Goal: Information Seeking & Learning: Learn about a topic

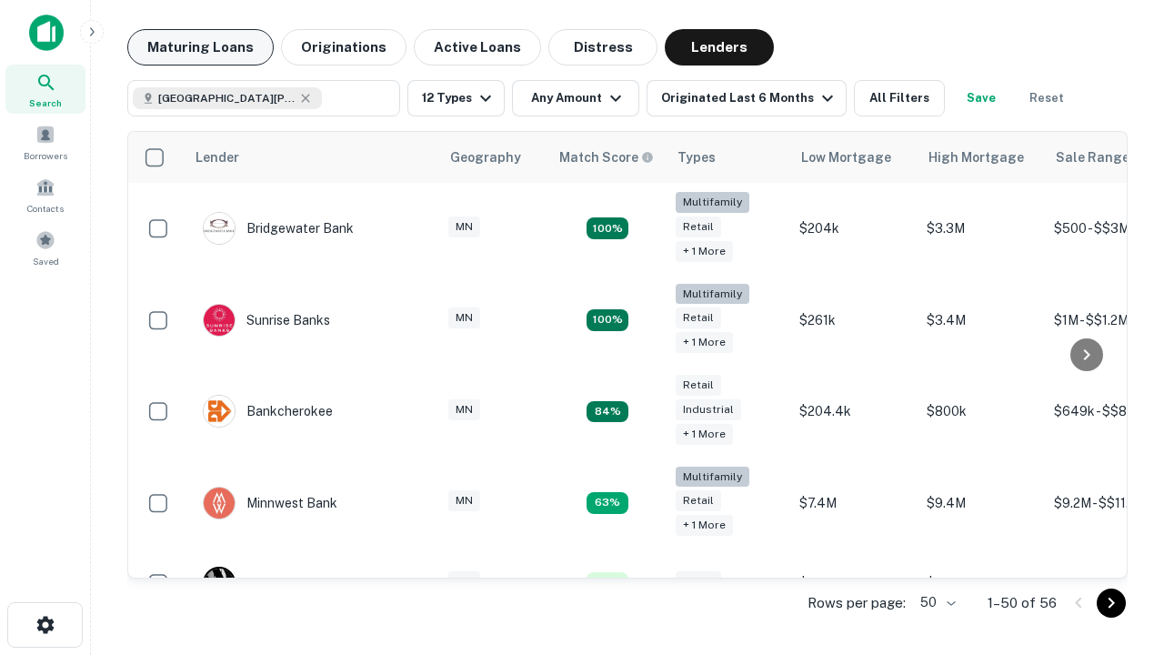
click at [200, 47] on button "Maturing Loans" at bounding box center [200, 47] width 146 height 36
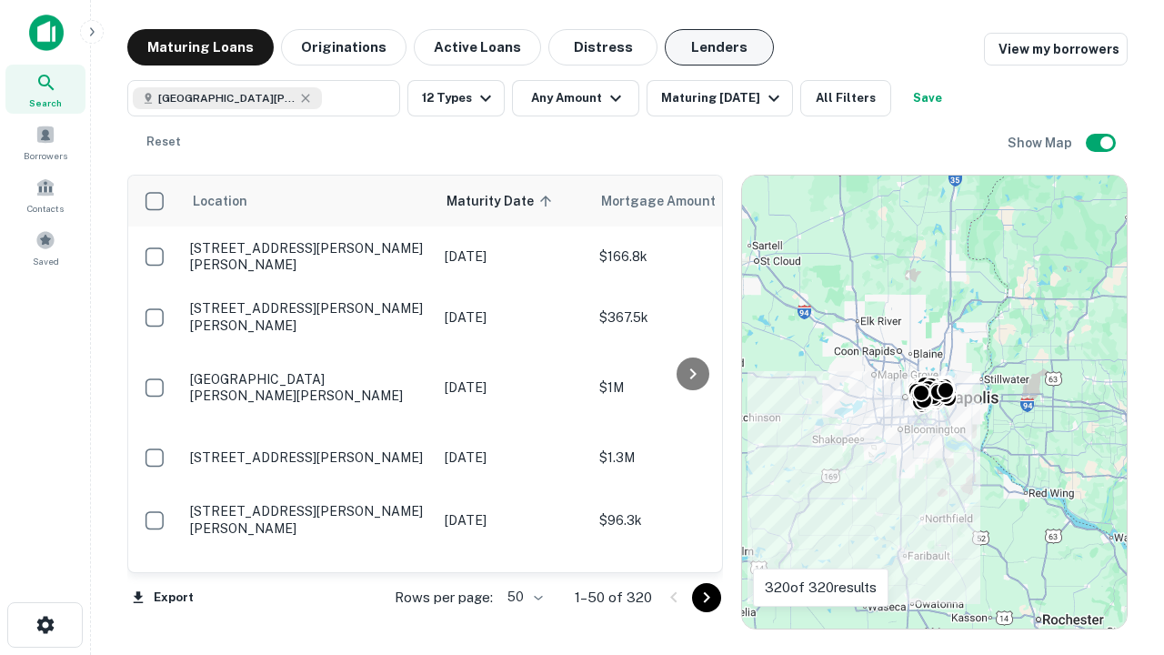
click at [719, 47] on button "Lenders" at bounding box center [719, 47] width 109 height 36
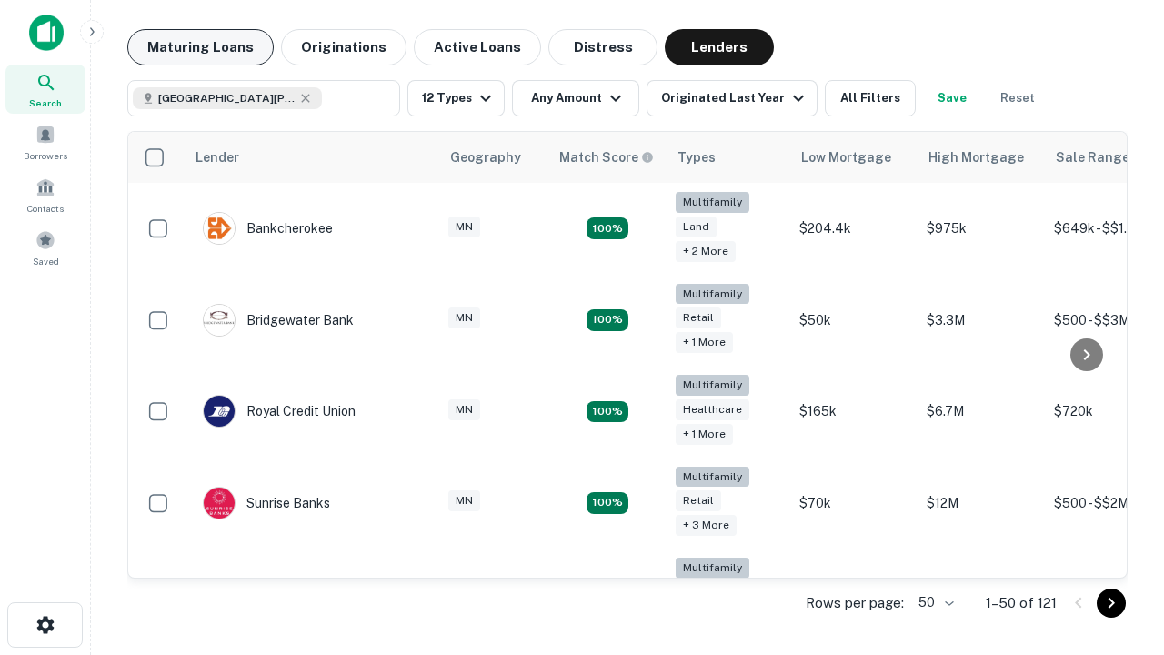
click at [200, 47] on button "Maturing Loans" at bounding box center [200, 47] width 146 height 36
